Goal: Navigation & Orientation: Find specific page/section

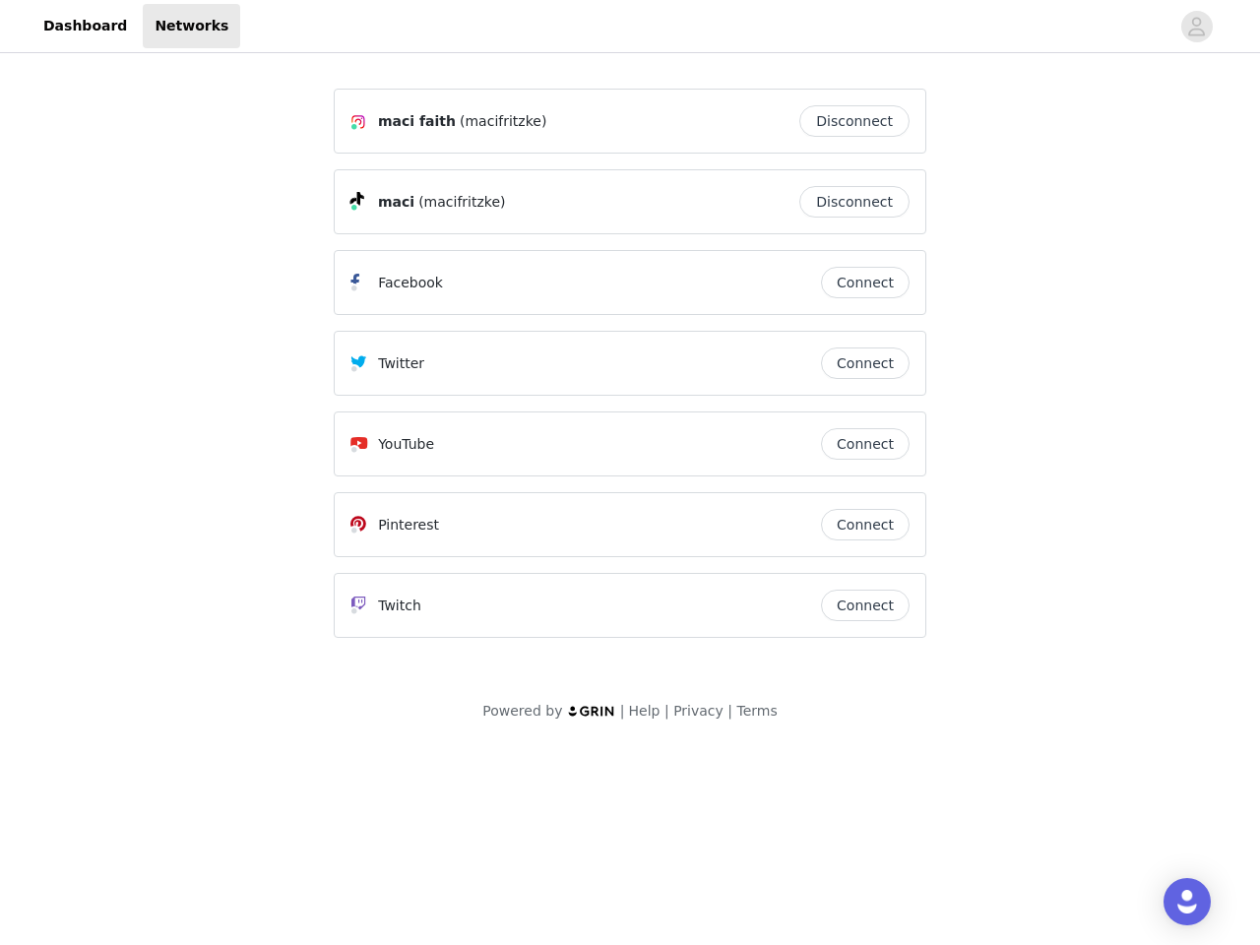
click at [630, 372] on div "Twitter" at bounding box center [585, 363] width 471 height 24
click at [630, 27] on div at bounding box center [704, 26] width 929 height 44
click at [1197, 27] on icon "avatar" at bounding box center [1196, 26] width 19 height 31
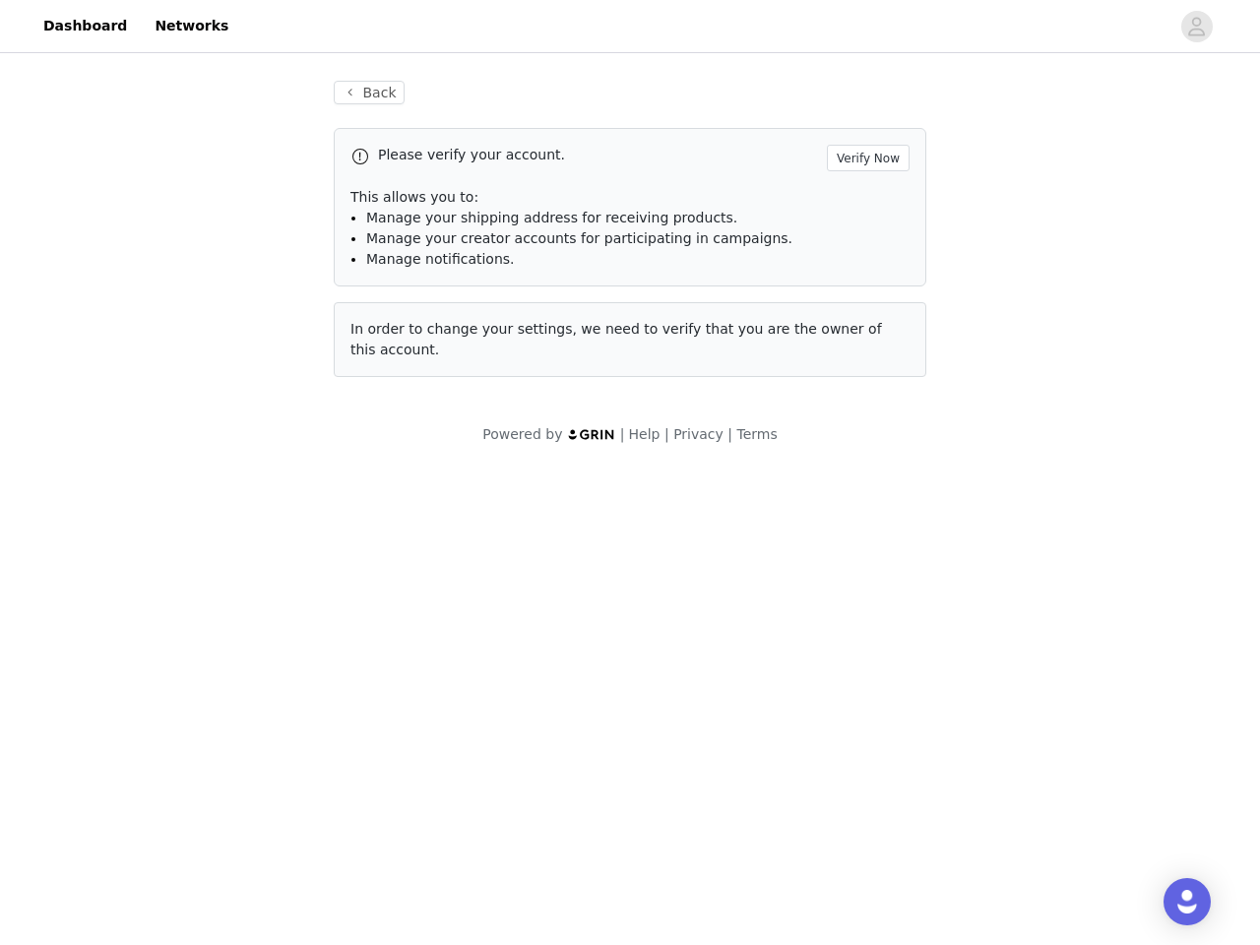
click at [859, 121] on div "Back Please verify your account. Verify Now This allows you to: Manage your shi…" at bounding box center [630, 229] width 640 height 344
click at [859, 202] on p "This allows you to:" at bounding box center [629, 197] width 559 height 21
click at [865, 283] on div "Please verify your account. Verify Now This allows you to: Manage your shipping…" at bounding box center [630, 207] width 593 height 158
click at [865, 363] on div "Back Please verify your account. Verify Now This allows you to: Manage your shi…" at bounding box center [630, 229] width 640 height 344
click at [865, 444] on div "Powered by | Help | Privacy | Terms" at bounding box center [630, 446] width 1260 height 44
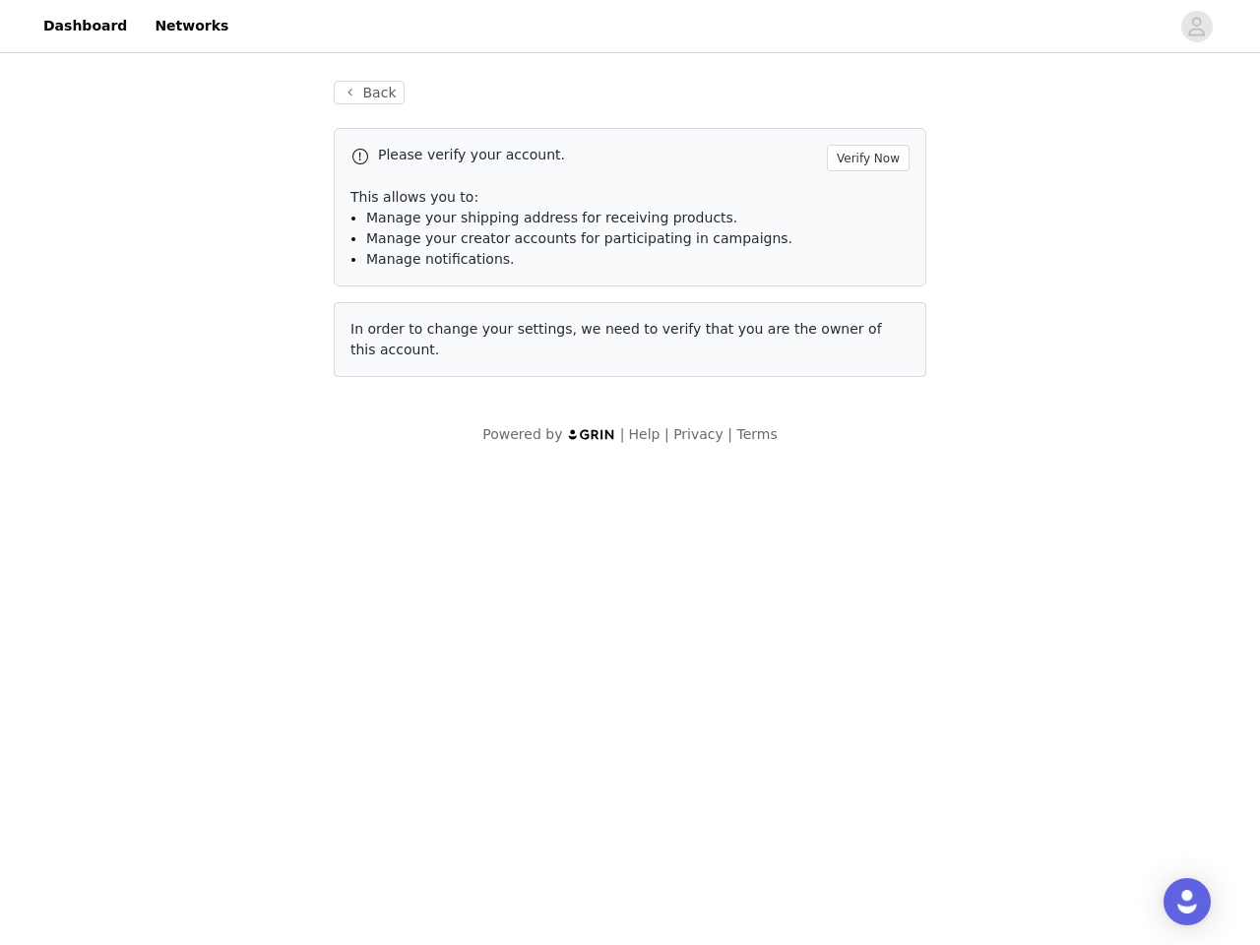
click at [865, 525] on body "Dashboard Networks Back Please verify your account. Verify Now This allows you …" at bounding box center [630, 472] width 1260 height 945
